Goal: Answer question/provide support: Answer question/provide support

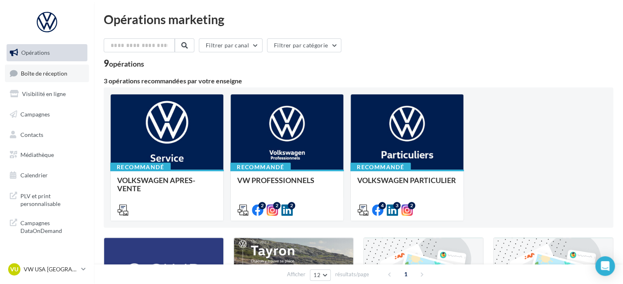
click at [46, 67] on link "Boîte de réception" at bounding box center [47, 73] width 84 height 18
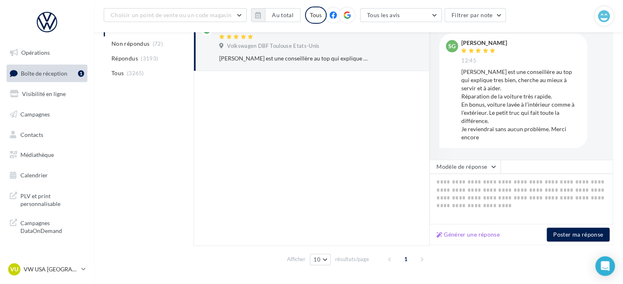
scroll to position [122, 0]
click at [463, 238] on button "Générer une réponse" at bounding box center [468, 234] width 70 height 10
type textarea "**********"
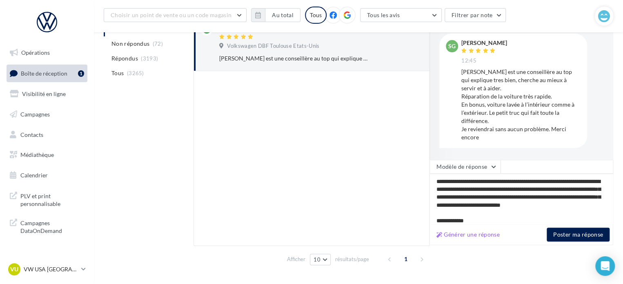
scroll to position [16, 0]
click at [564, 235] on button "Poster ma réponse" at bounding box center [577, 234] width 63 height 14
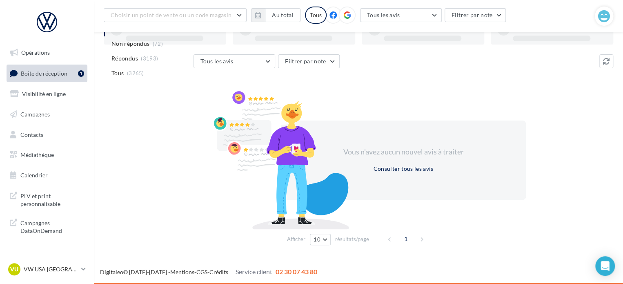
scroll to position [63, 0]
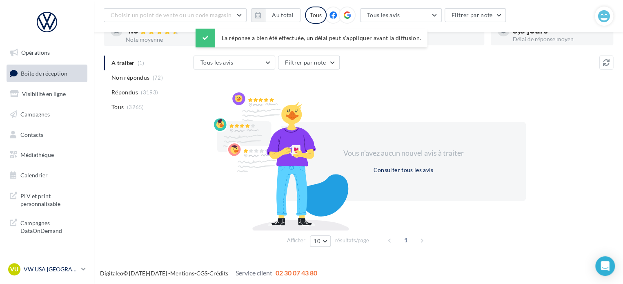
click at [66, 264] on div "VU VW USA TOULOUSE vw-tou-dup" at bounding box center [43, 269] width 70 height 12
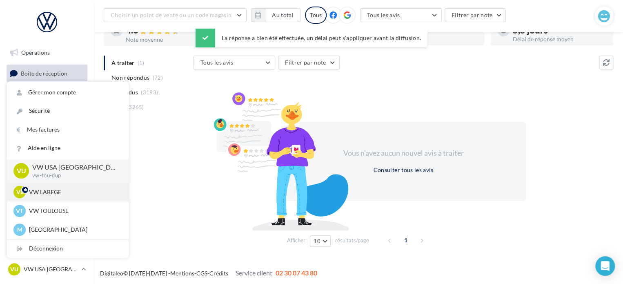
click at [56, 194] on p "VW LABEGE" at bounding box center [74, 192] width 90 height 8
